Goal: Find specific fact: Find specific page/section

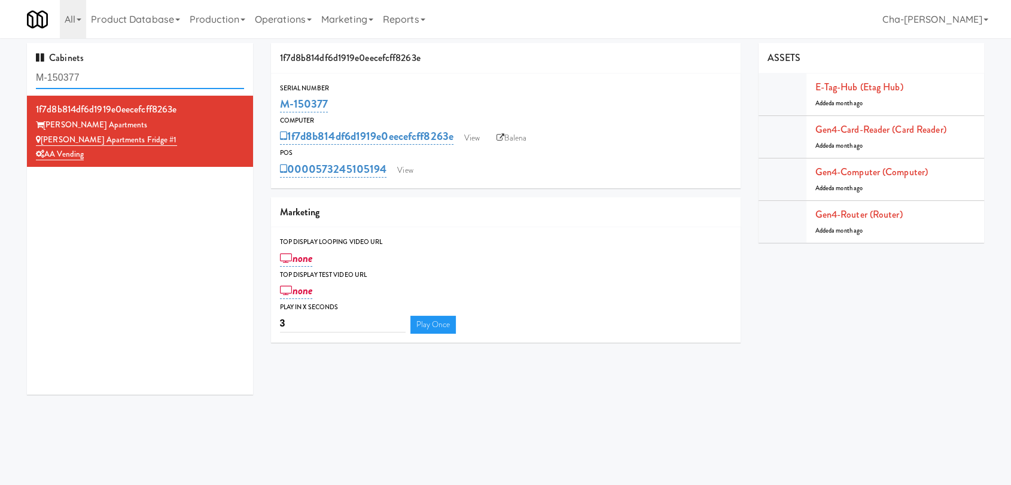
click at [121, 78] on input "M-150377" at bounding box center [140, 78] width 208 height 22
paste input "14275"
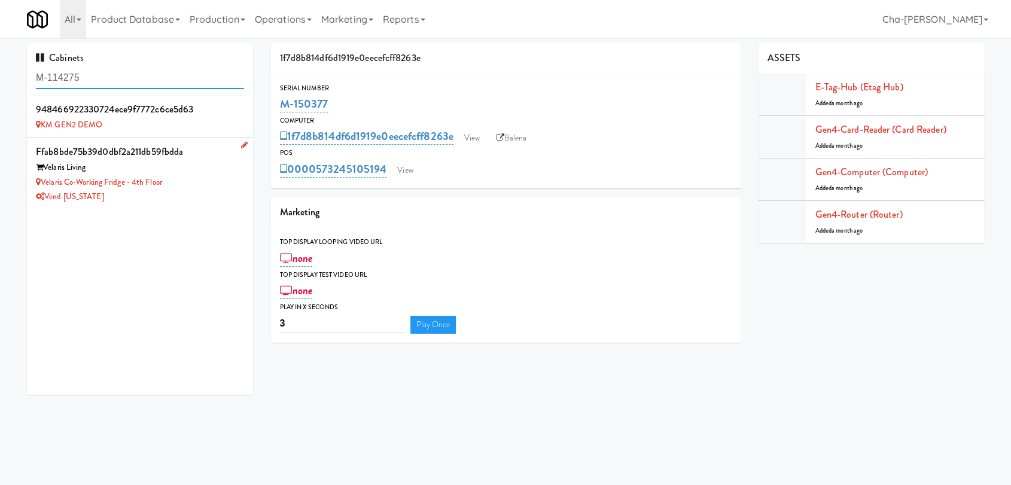
type input "M-114275"
click at [185, 172] on div "Velaris Living" at bounding box center [140, 167] width 208 height 15
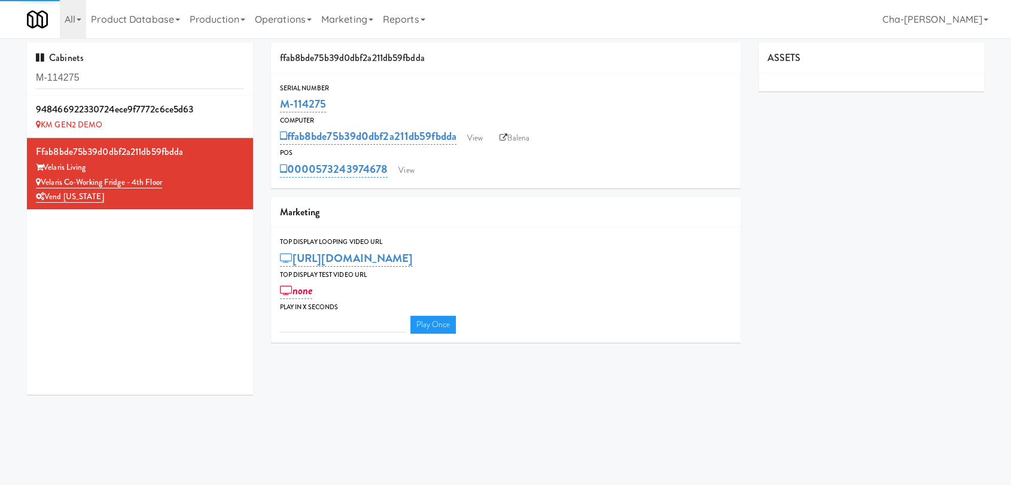
type input "3"
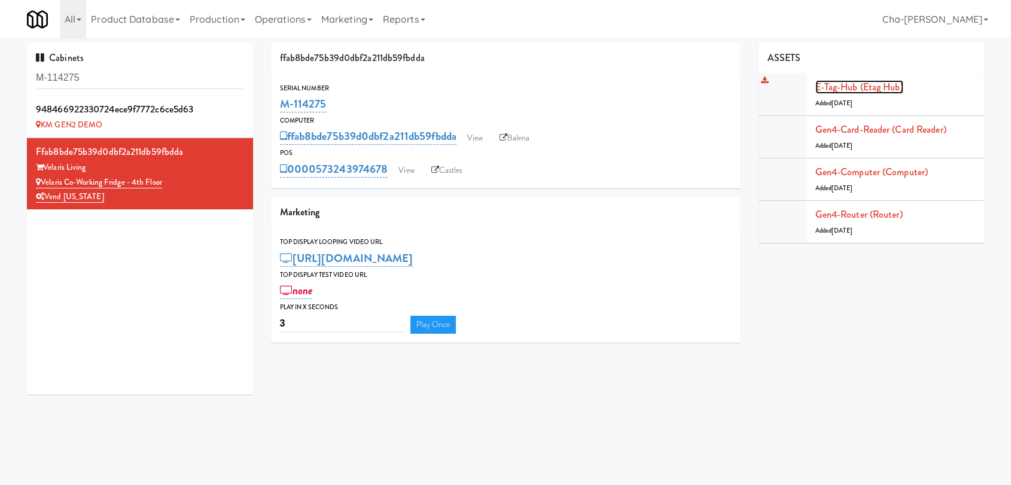
click at [846, 88] on link "E-tag-hub (Etag Hub)" at bounding box center [859, 87] width 88 height 14
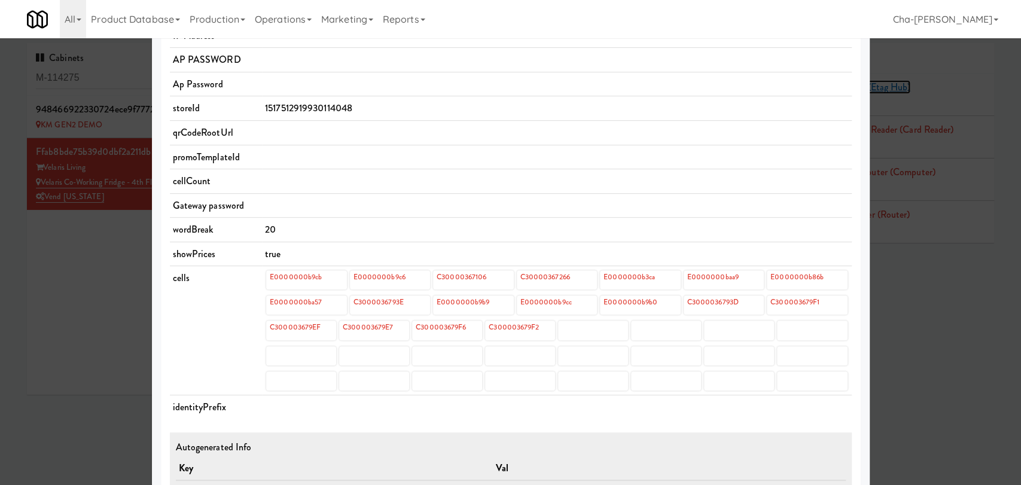
scroll to position [332, 0]
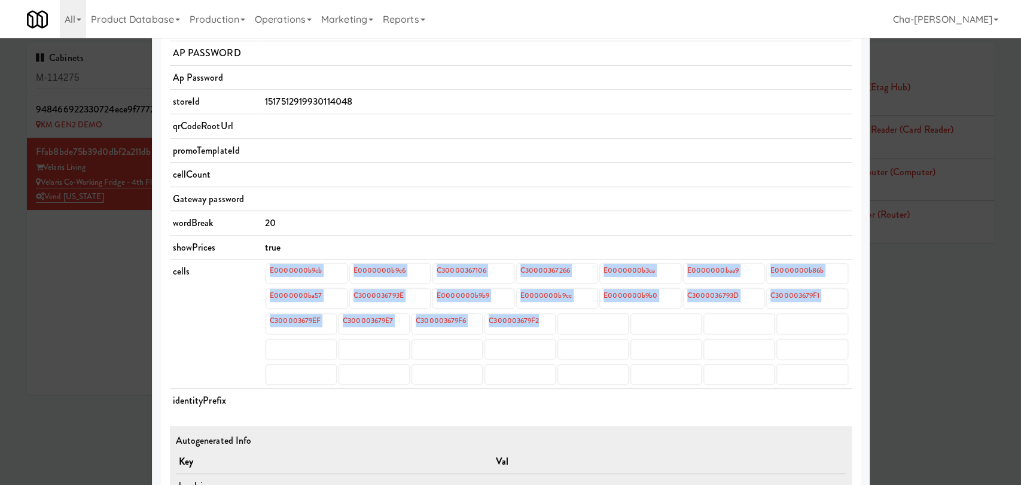
drag, startPoint x: 255, startPoint y: 264, endPoint x: 547, endPoint y: 322, distance: 297.7
click at [547, 322] on td "E0000000b9cb E0000000b9c6 C30000367106 C30000367266 E0000000b3ca E0000000baa9 E…" at bounding box center [556, 324] width 589 height 129
copy div "E0000000b9cb E0000000b9c6 C30000367106 C30000367266 E0000000b3ca E0000000baa9 E…"
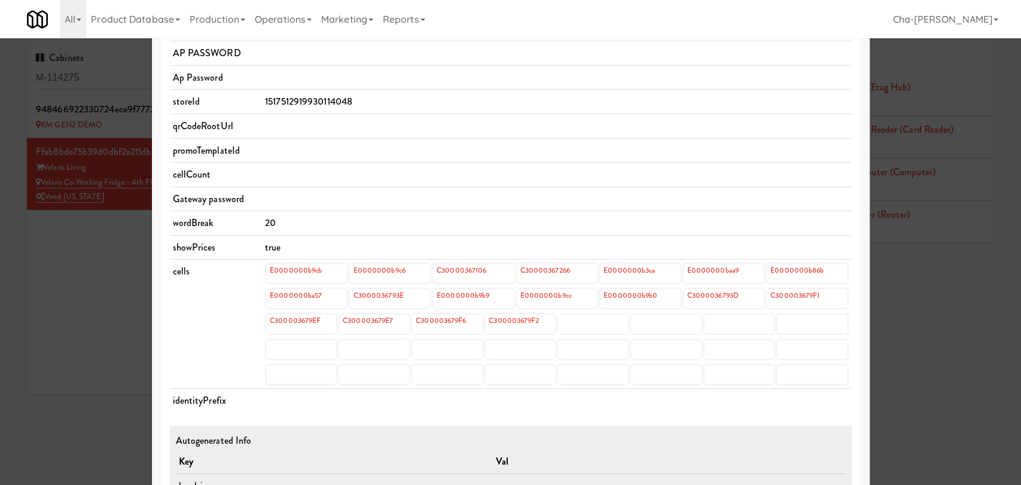
click at [574, 211] on td "20" at bounding box center [556, 223] width 589 height 25
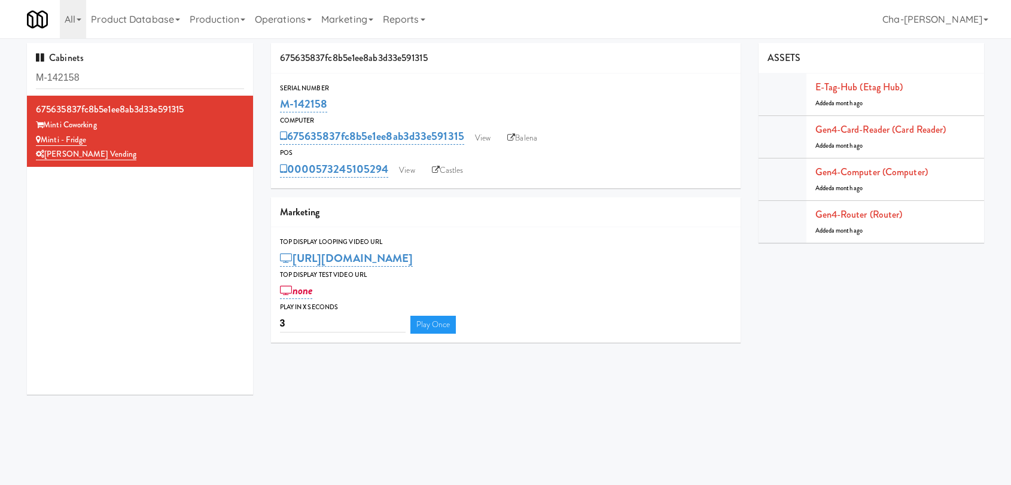
click at [144, 83] on input "M-142158" at bounding box center [140, 78] width 208 height 22
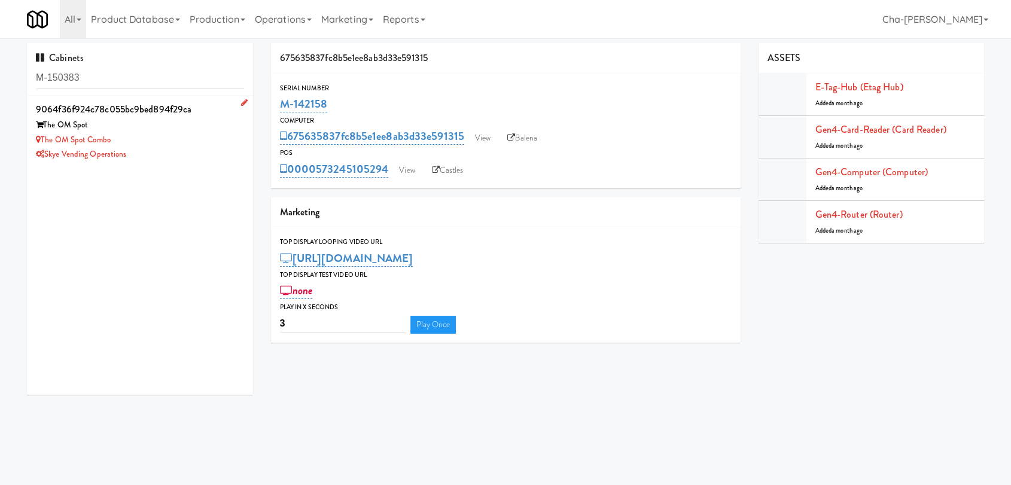
type input "M-150383"
click at [162, 143] on div "The OM Spot Combo" at bounding box center [140, 140] width 208 height 15
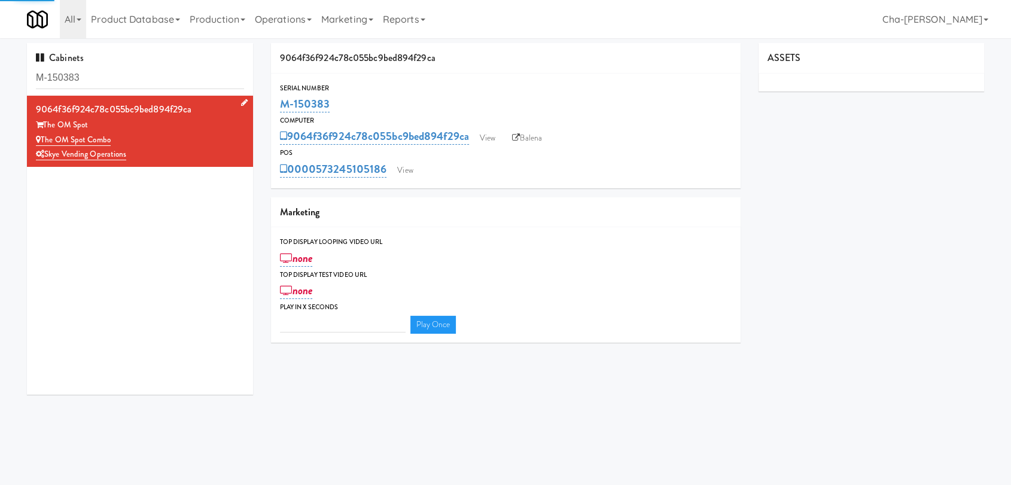
type input "3"
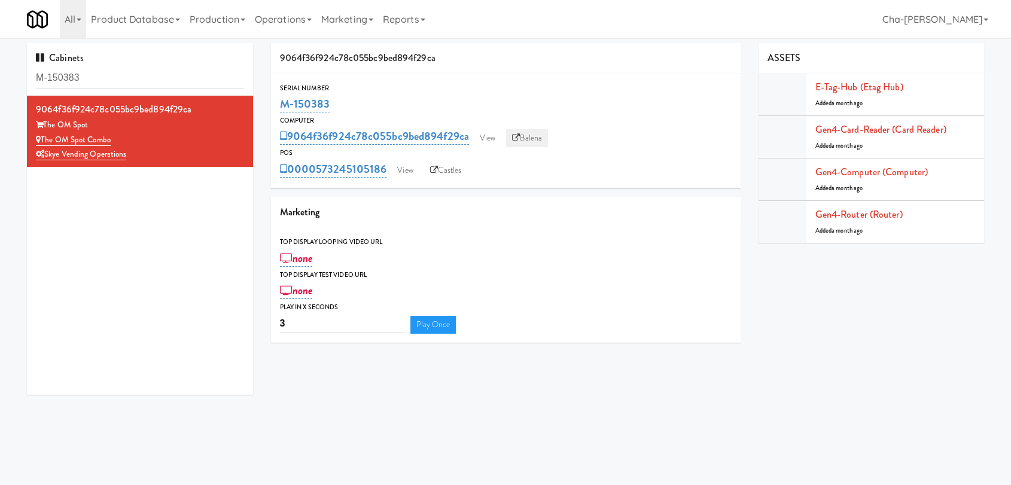
click at [524, 140] on link "Balena" at bounding box center [527, 138] width 42 height 18
drag, startPoint x: 354, startPoint y: 105, endPoint x: 282, endPoint y: 109, distance: 72.5
click at [282, 109] on div "M-150383" at bounding box center [506, 104] width 452 height 20
copy link "M-150383"
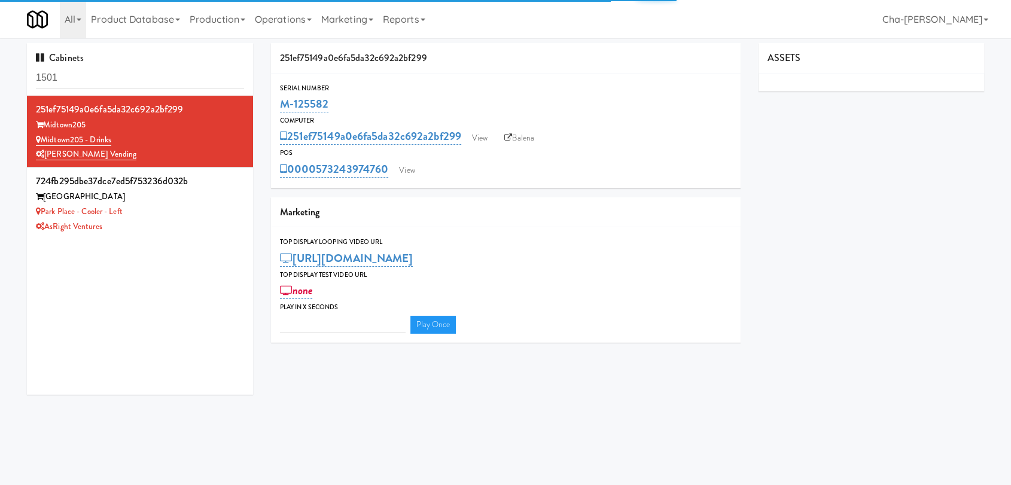
type input "3"
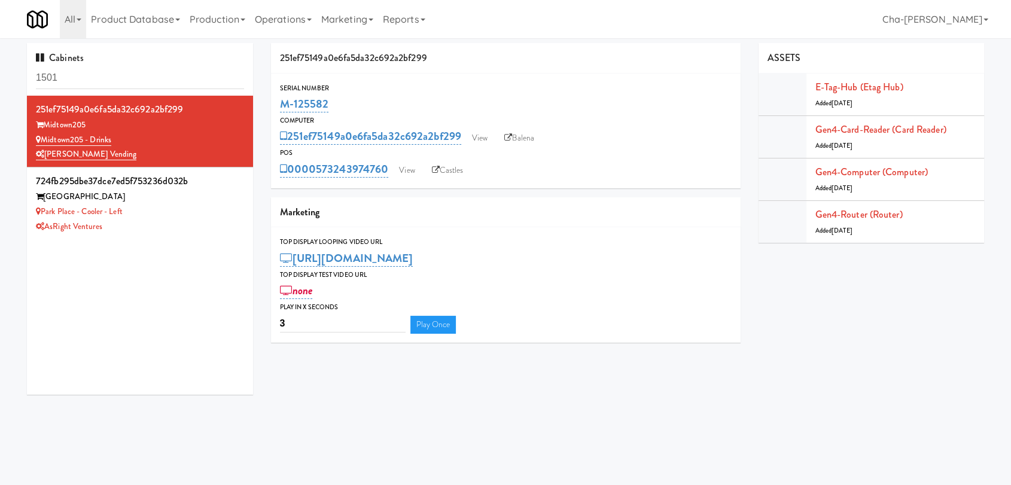
click at [101, 74] on input "1501" at bounding box center [140, 78] width 208 height 22
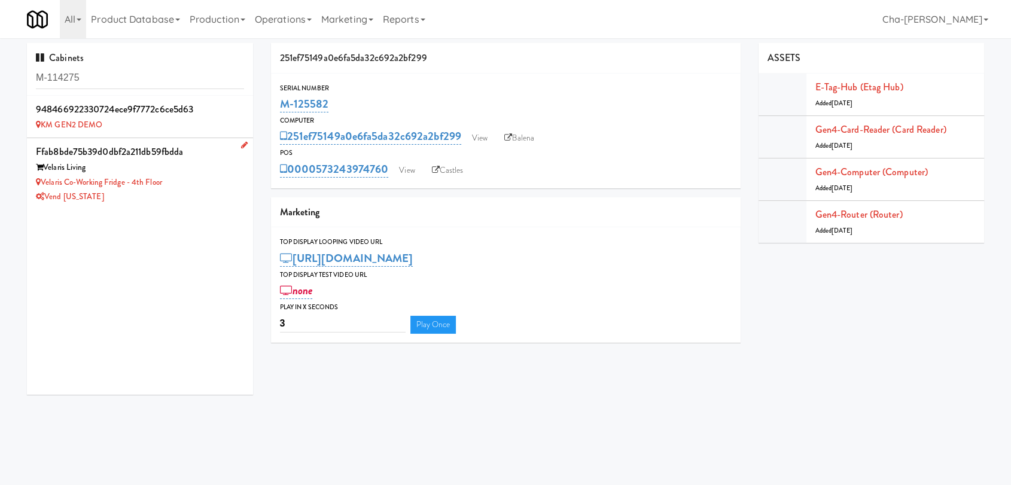
type input "M-114275"
click at [194, 194] on div "Vend [US_STATE]" at bounding box center [140, 197] width 208 height 15
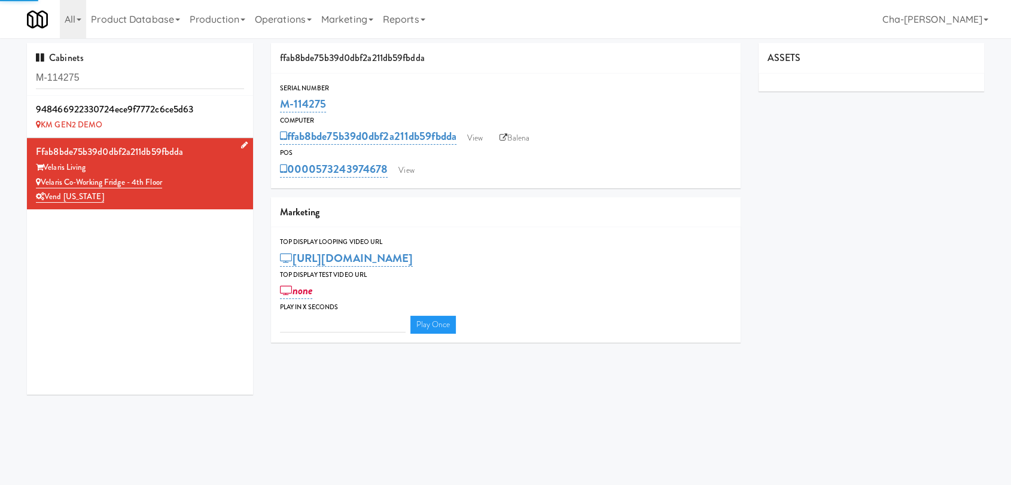
type input "3"
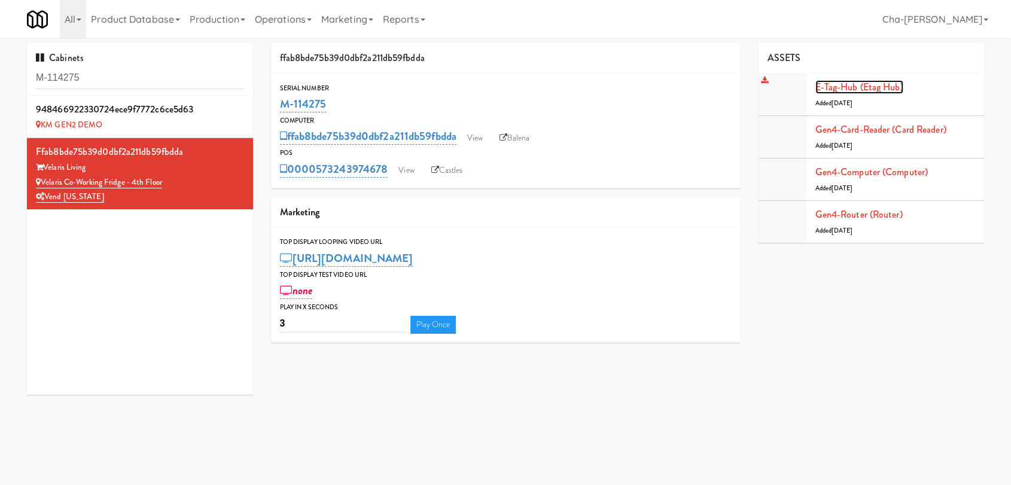
click at [863, 83] on link "E-tag-hub (Etag Hub)" at bounding box center [859, 87] width 88 height 14
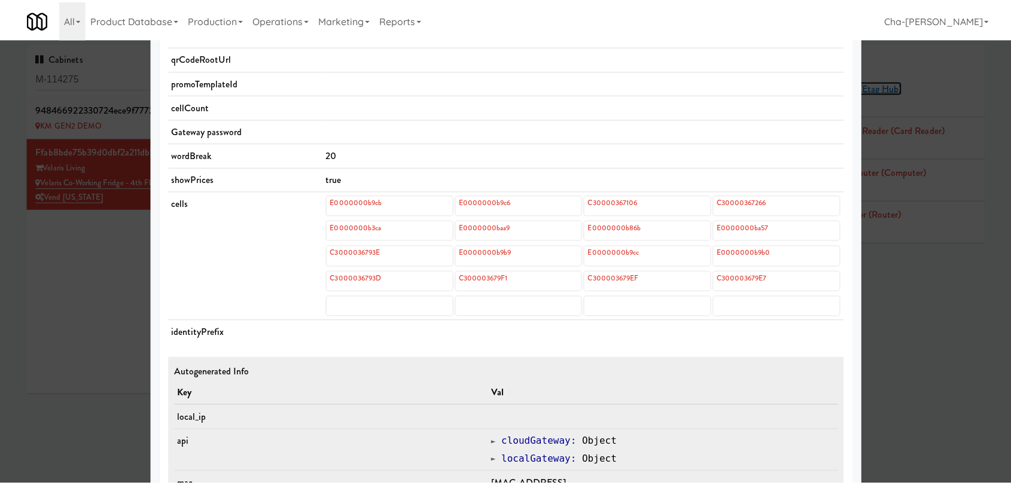
scroll to position [398, 0]
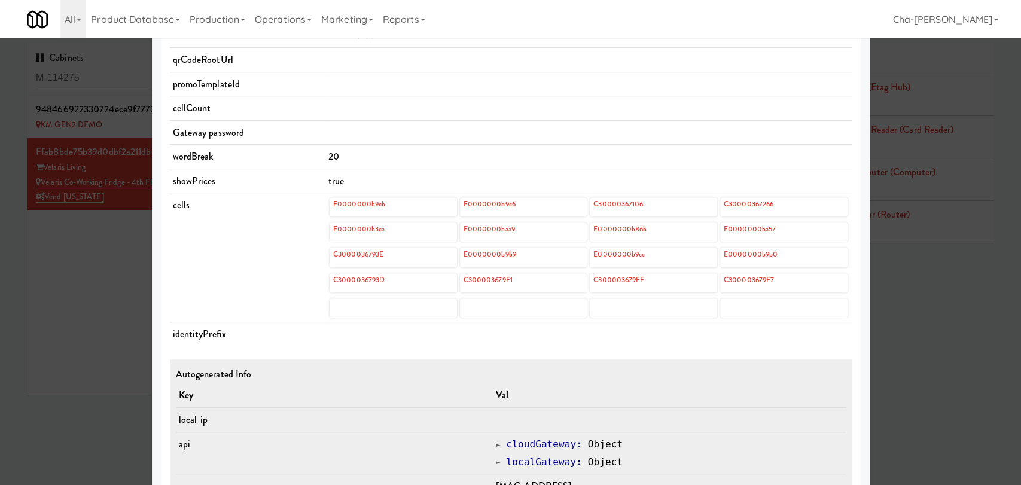
click at [901, 409] on div at bounding box center [510, 242] width 1021 height 485
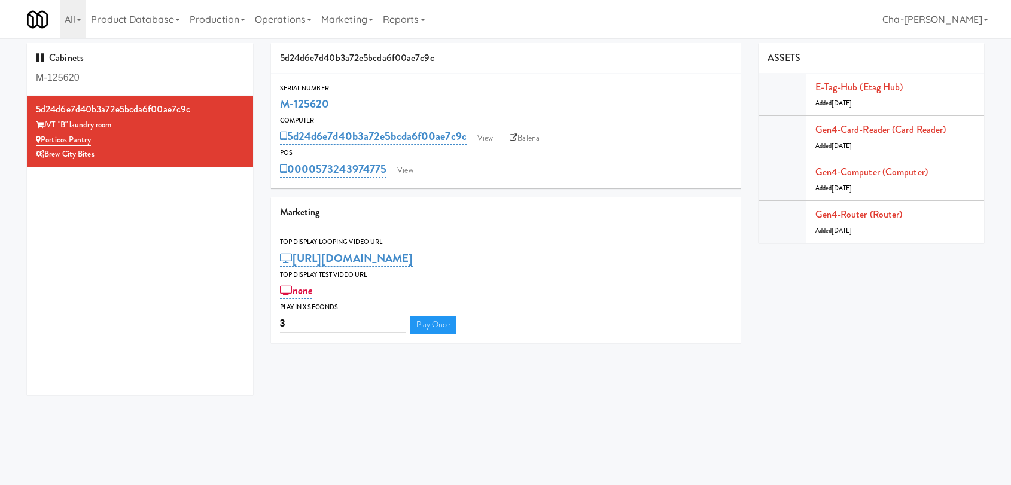
click at [106, 78] on input "M-125620" at bounding box center [140, 78] width 208 height 22
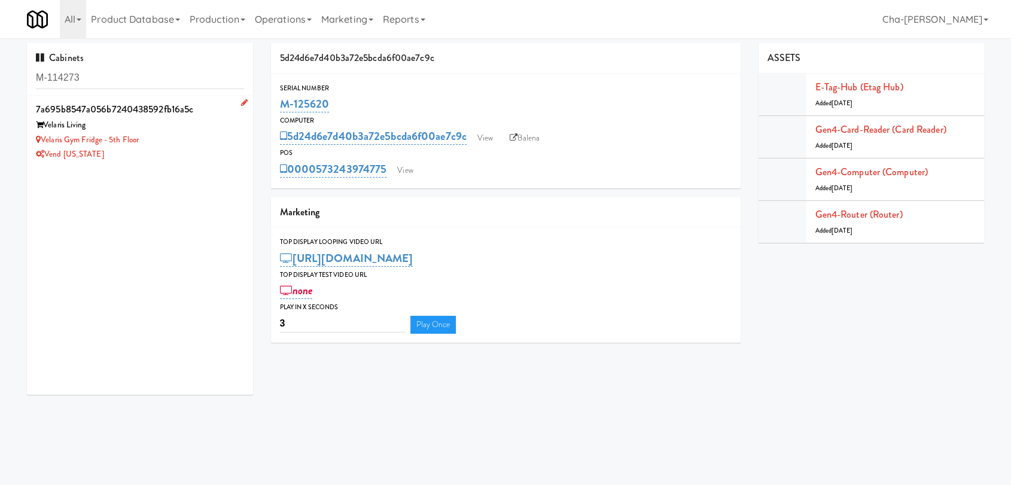
type input "M-114273"
click at [181, 150] on div "Vend [US_STATE]" at bounding box center [140, 154] width 208 height 15
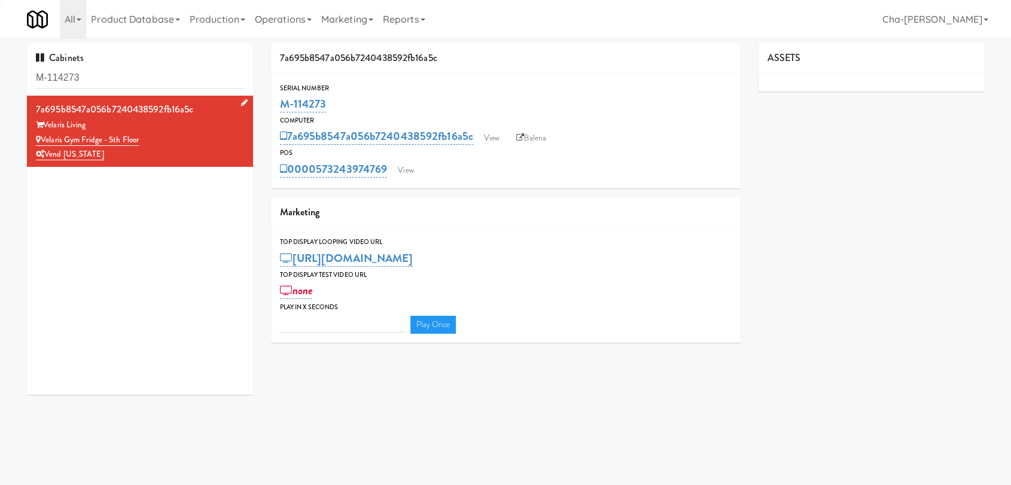
type input "3"
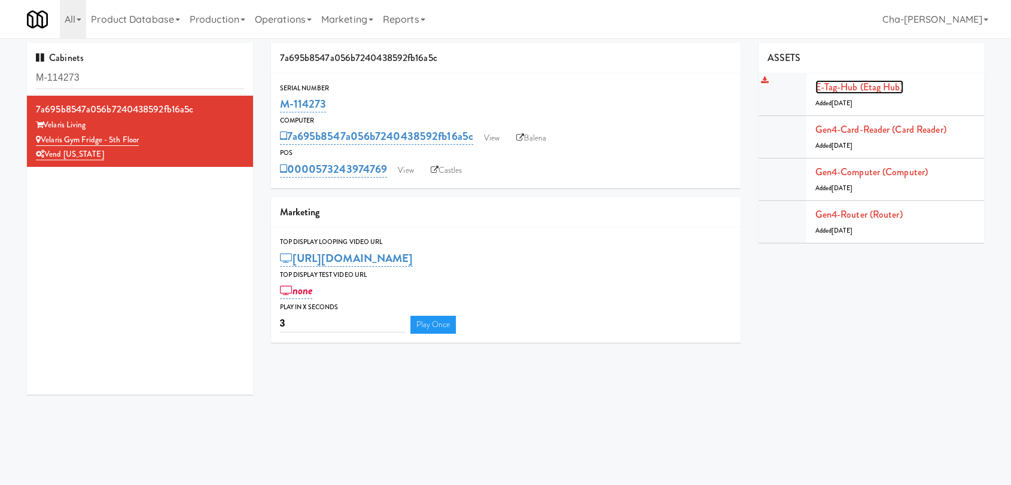
click at [866, 88] on link "E-tag-hub (Etag Hub)" at bounding box center [859, 87] width 88 height 14
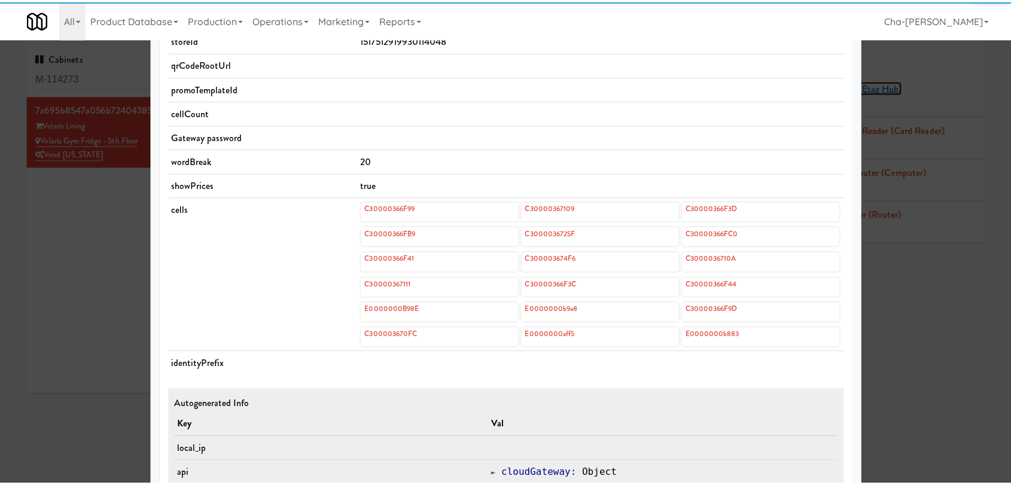
scroll to position [398, 0]
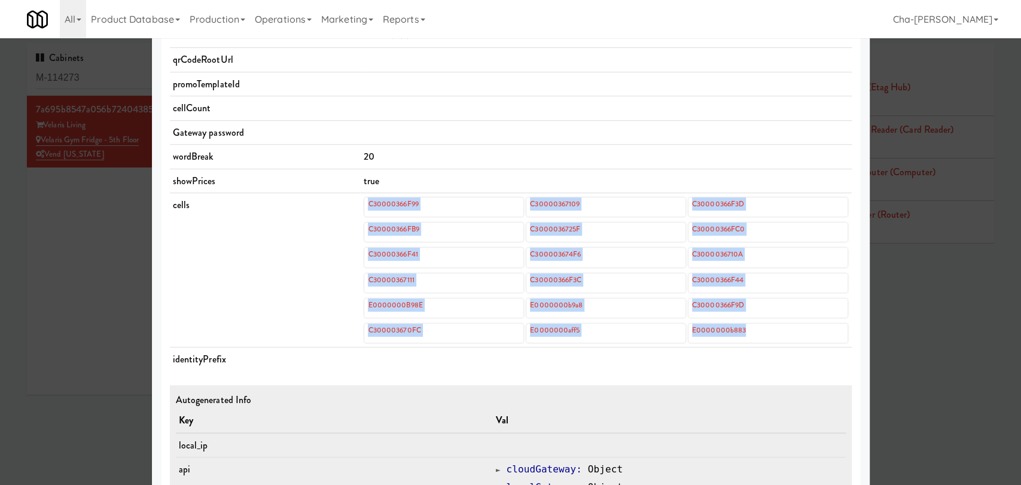
drag, startPoint x: 354, startPoint y: 208, endPoint x: 755, endPoint y: 325, distance: 418.2
click at [755, 325] on tr "cells C30000366F99 C30000367109 C30000366F3D C30000366FB9 C3000036725F C3000036…" at bounding box center [511, 270] width 682 height 154
copy tr "C30000366F99 C30000367109 C30000366F3D C30000366FB9 C3000036725F C30000366FC0 C…"
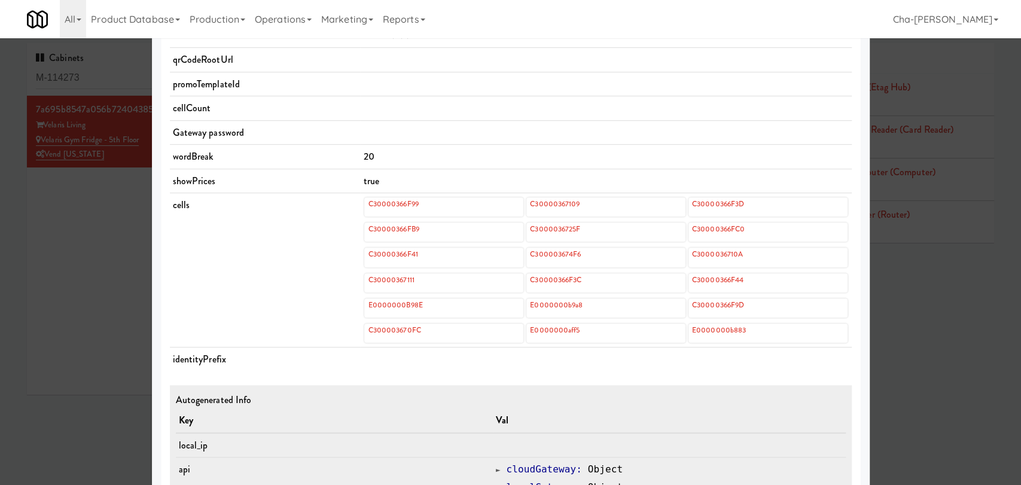
click at [465, 129] on td at bounding box center [605, 132] width 491 height 25
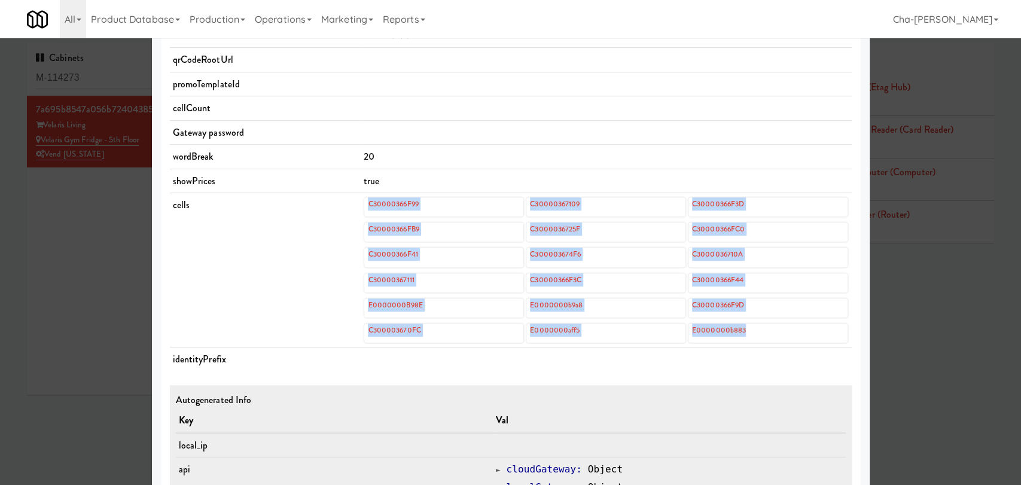
drag, startPoint x: 347, startPoint y: 201, endPoint x: 799, endPoint y: 327, distance: 468.8
click at [799, 327] on tr "cells C30000366F99 C30000367109 C30000366F3D C30000366FB9 C3000036725F C3000036…" at bounding box center [511, 270] width 682 height 154
copy tr "C30000366F99 C30000367109 C30000366F3D C30000366FB9 C3000036725F C30000366FC0 C…"
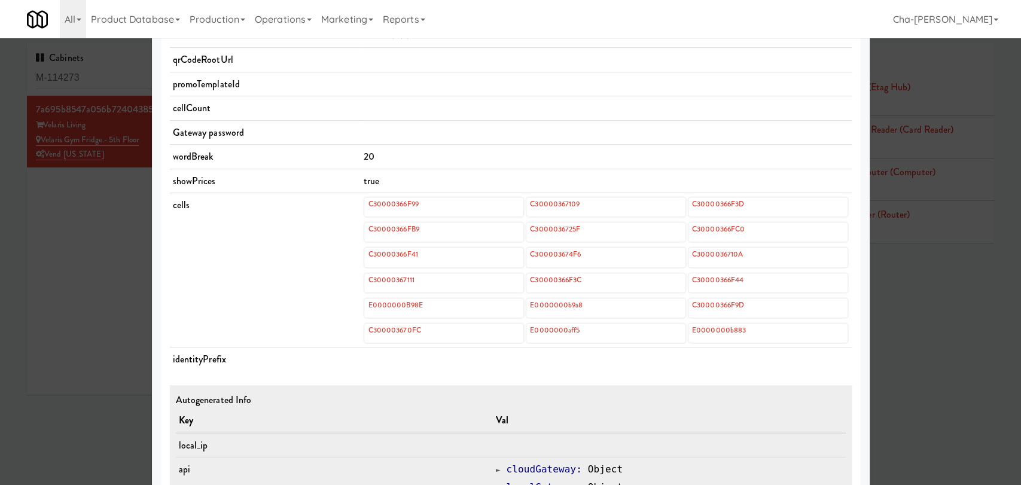
click at [109, 264] on div at bounding box center [510, 242] width 1021 height 485
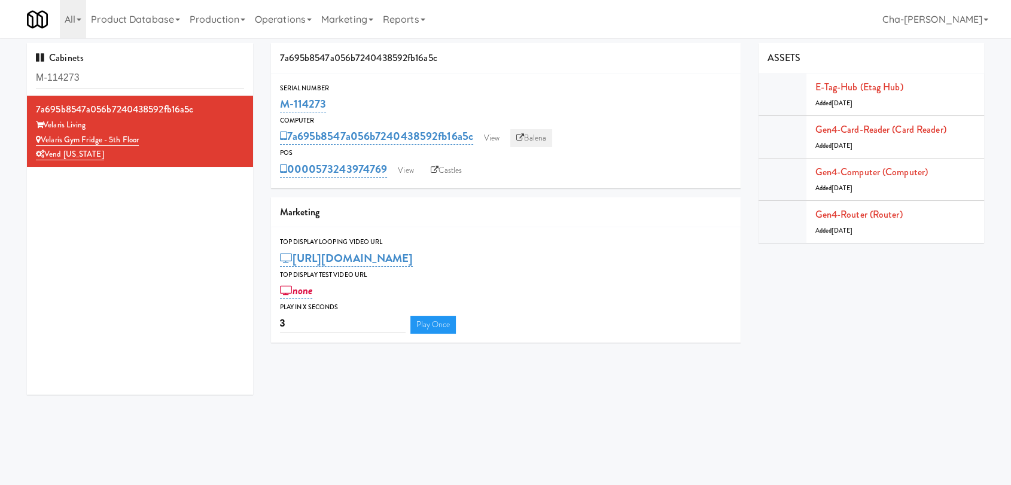
click at [526, 138] on link "Balena" at bounding box center [531, 138] width 42 height 18
drag, startPoint x: 331, startPoint y: 101, endPoint x: 270, endPoint y: 110, distance: 61.1
click at [271, 110] on div "Serial Number M-114273" at bounding box center [506, 99] width 470 height 32
copy link "M-114273"
click at [103, 77] on input "M-114296" at bounding box center [140, 78] width 208 height 22
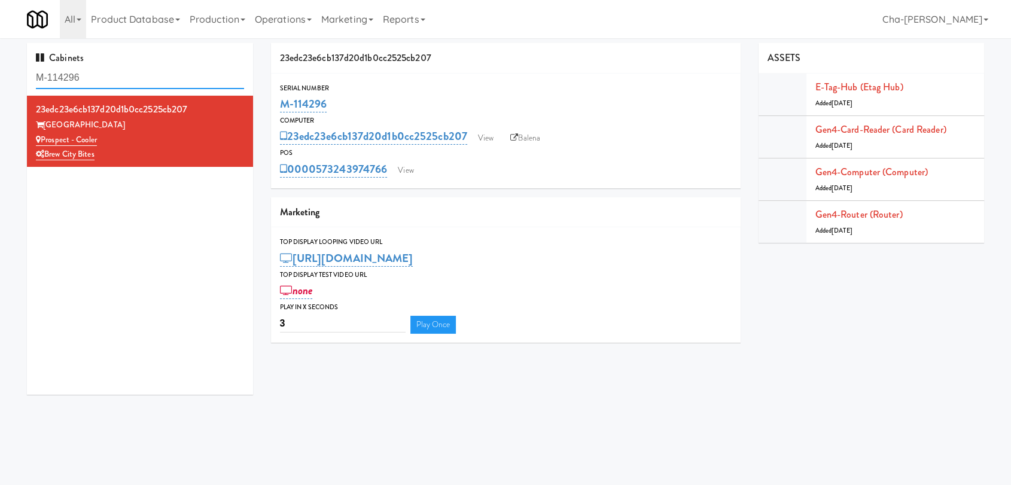
click at [103, 77] on input "M-114296" at bounding box center [140, 78] width 208 height 22
paste input "07106"
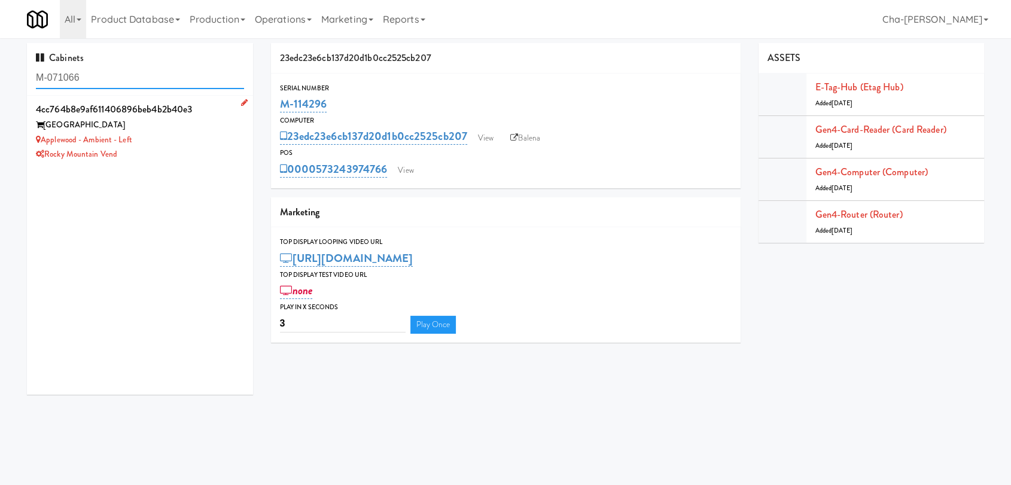
type input "M-071066"
click at [175, 154] on div "Rocky Mountain Vend" at bounding box center [140, 154] width 208 height 15
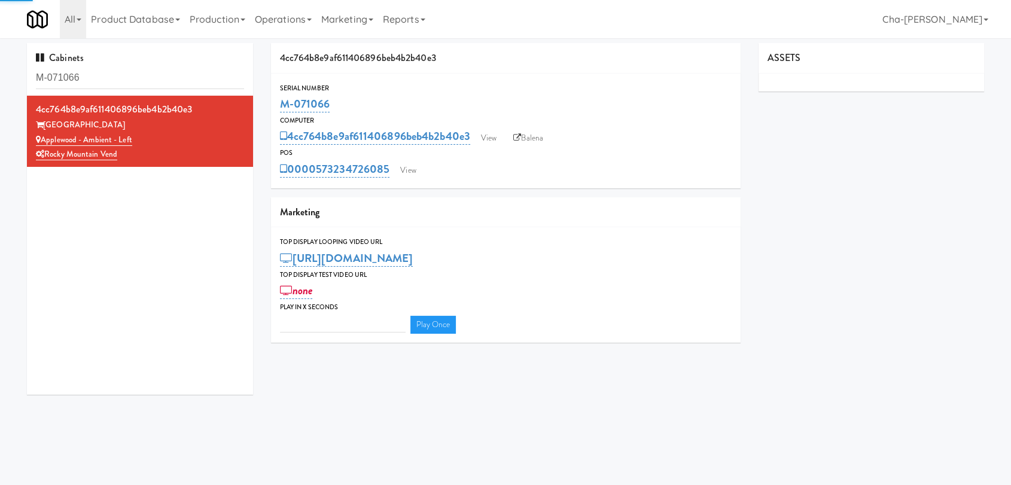
type input "3"
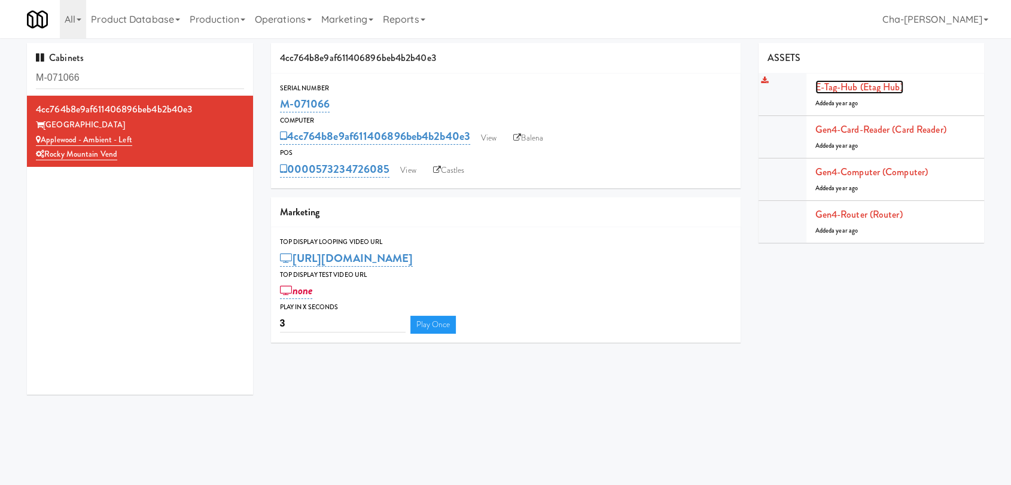
click at [828, 92] on link "E-tag-hub (Etag Hub)" at bounding box center [859, 87] width 88 height 14
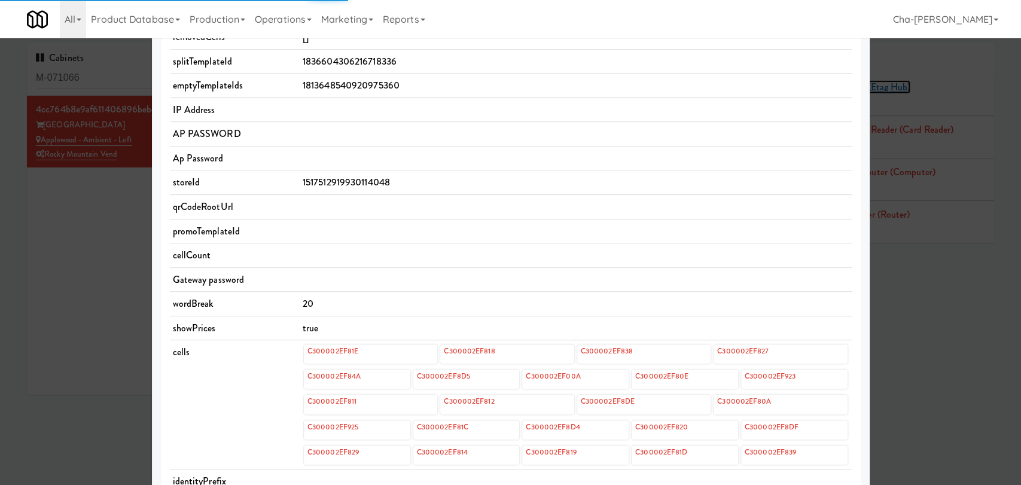
scroll to position [266, 0]
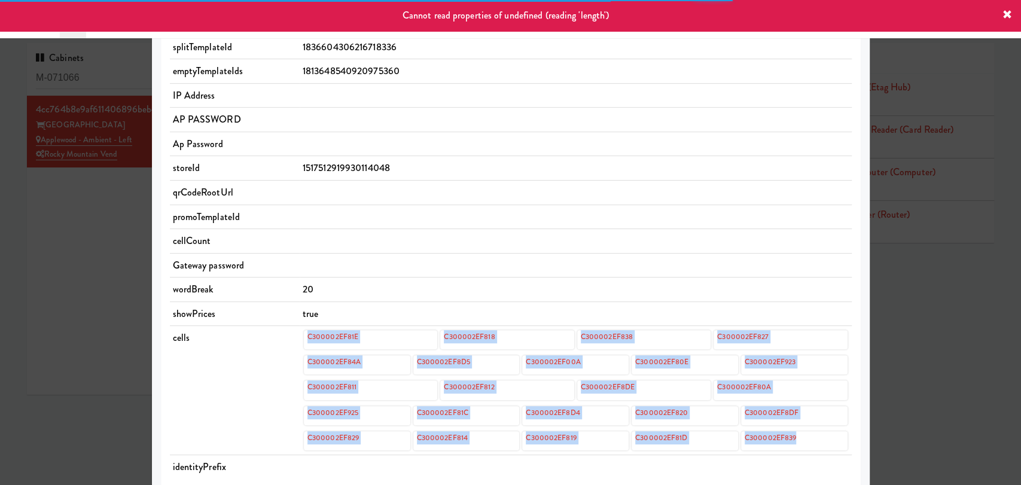
drag, startPoint x: 283, startPoint y: 332, endPoint x: 798, endPoint y: 443, distance: 526.9
click at [798, 443] on tr "cells C300002EF81E C300002EF818 C300002EF838 C300002EF827 C300002EF84A C300002E…" at bounding box center [511, 390] width 682 height 129
copy tr "C300002EF81E C300002EF818 C300002EF838 C300002EF827 C300002EF84A C300002EF8D5 C…"
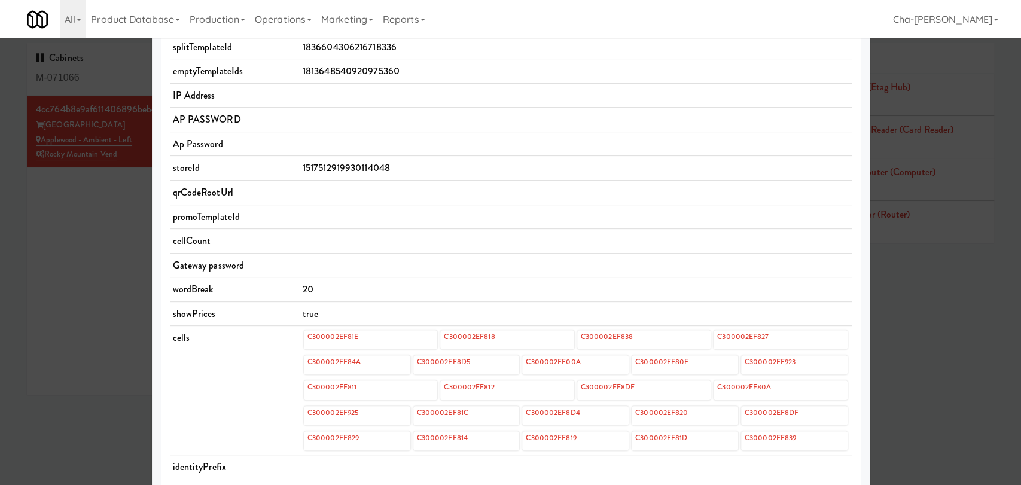
click at [587, 195] on td at bounding box center [576, 192] width 552 height 25
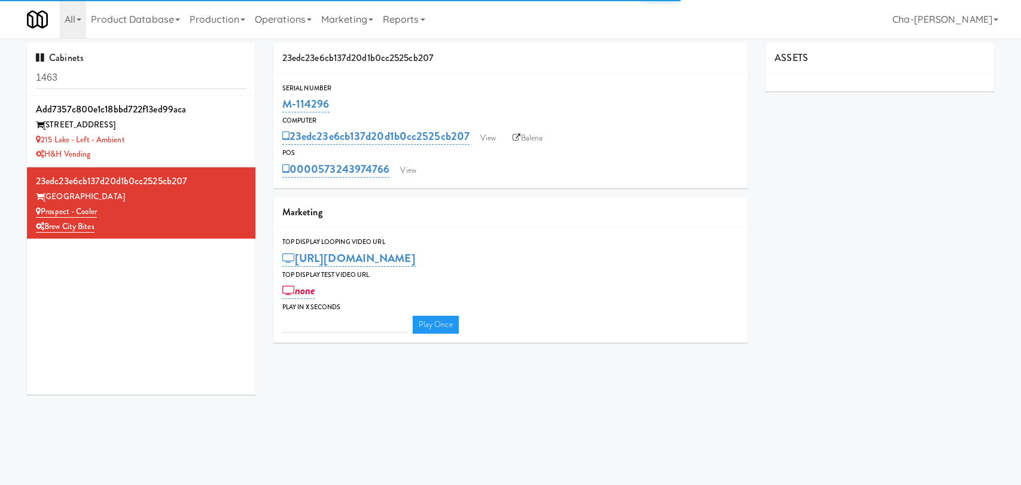
type input "3"
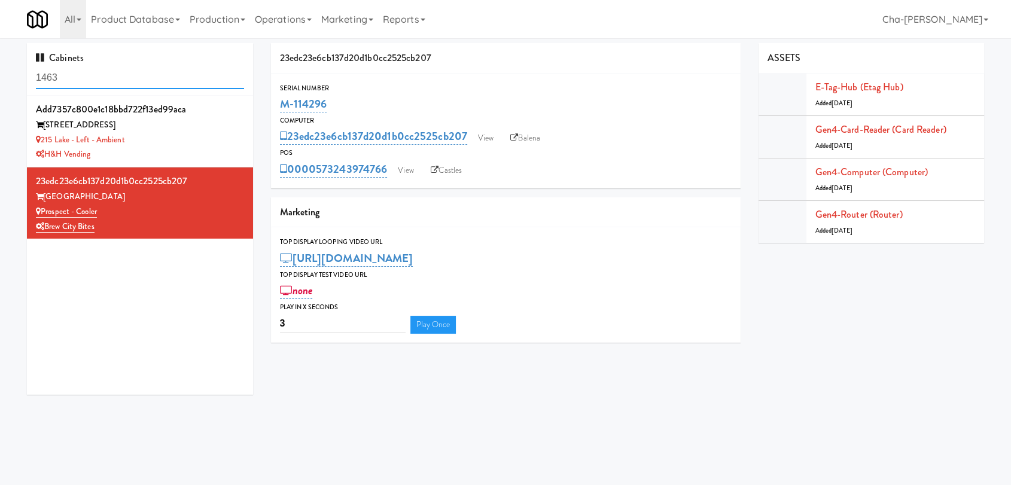
click at [115, 78] on input "1463" at bounding box center [140, 78] width 208 height 22
paste input "M-071044"
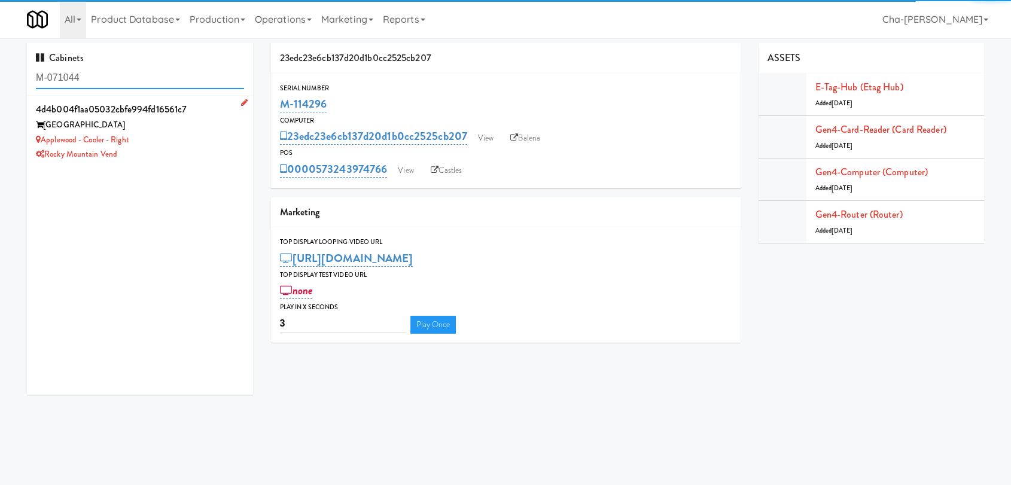
type input "M-071044"
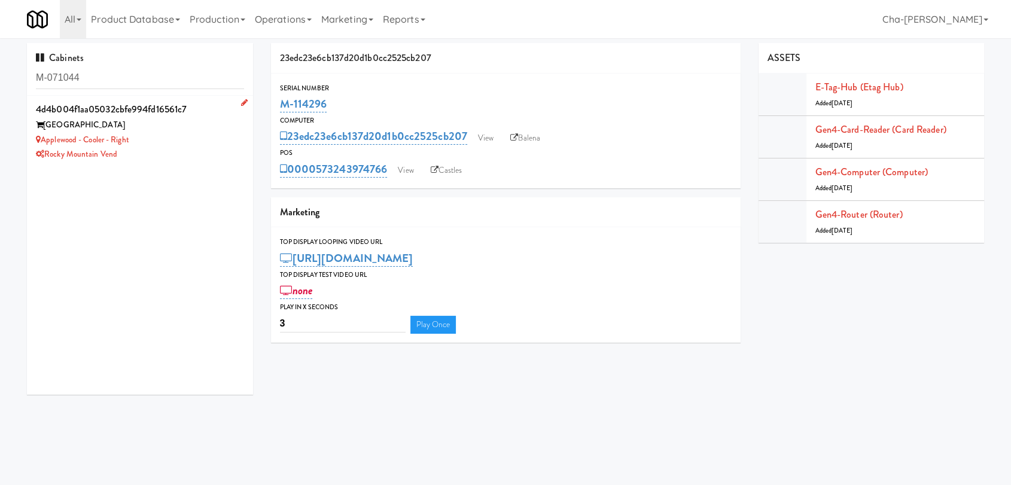
click at [187, 146] on div "Applewood - Cooler - Right" at bounding box center [140, 140] width 208 height 15
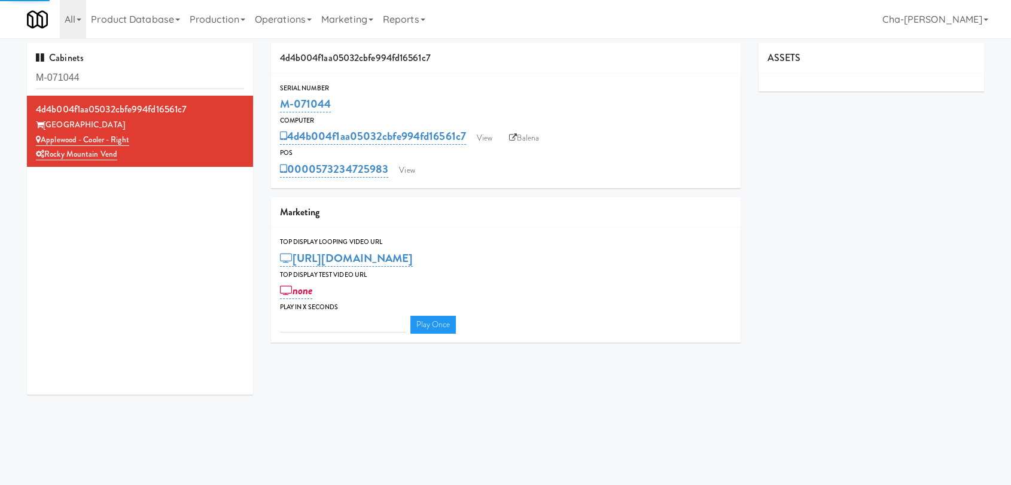
type input "3"
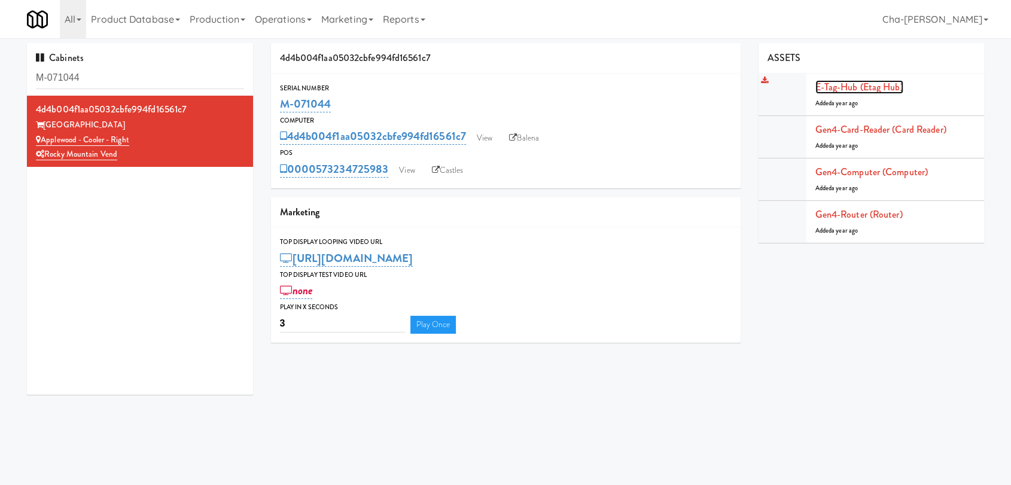
click at [831, 87] on link "E-tag-hub (Etag Hub)" at bounding box center [859, 87] width 88 height 14
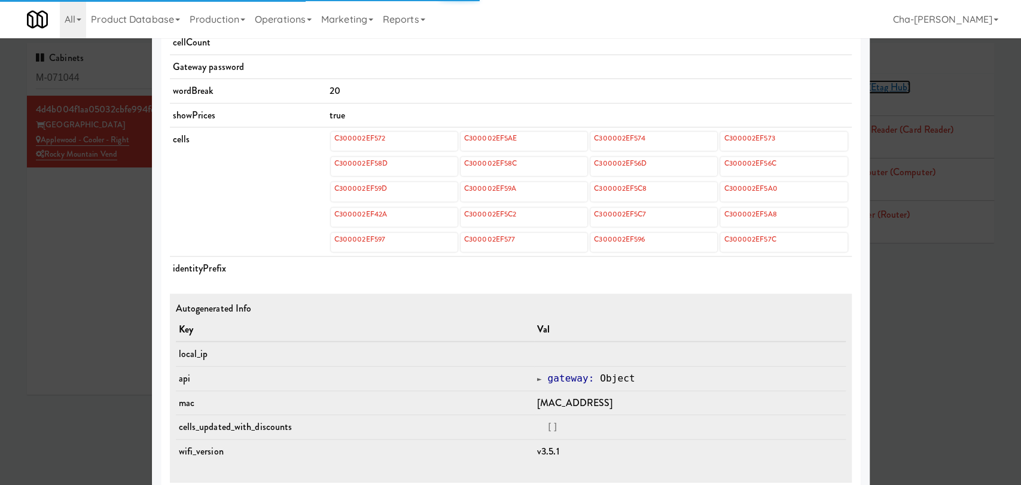
scroll to position [465, 0]
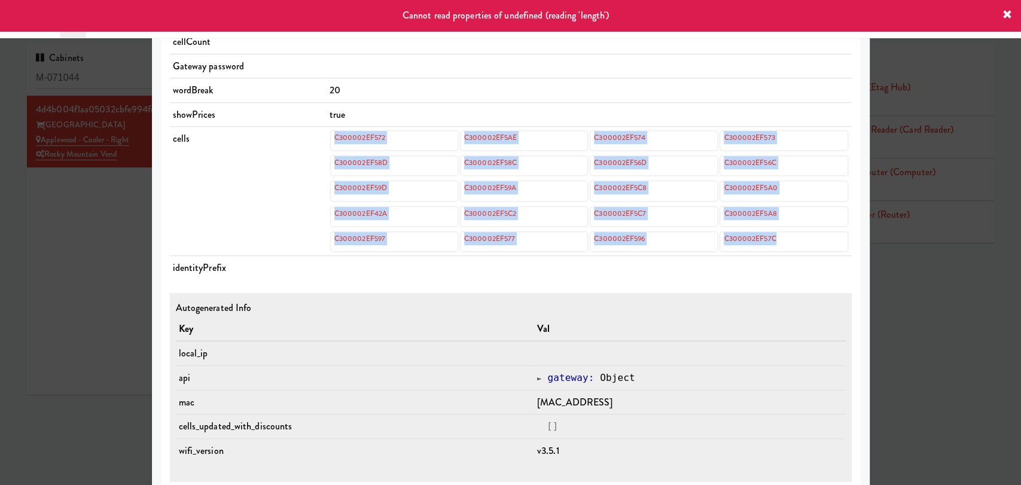
drag, startPoint x: 320, startPoint y: 138, endPoint x: 789, endPoint y: 236, distance: 479.2
click at [789, 236] on tr "cells C300002EF572 C300002EF5AE C300002EF574 C300002EF573 C300002EF58D C300002E…" at bounding box center [511, 191] width 682 height 129
copy tr "C300002EF572 C300002EF5AE C300002EF574 C300002EF573 C300002EF58D C300002EF58C C…"
